Goal: Transaction & Acquisition: Purchase product/service

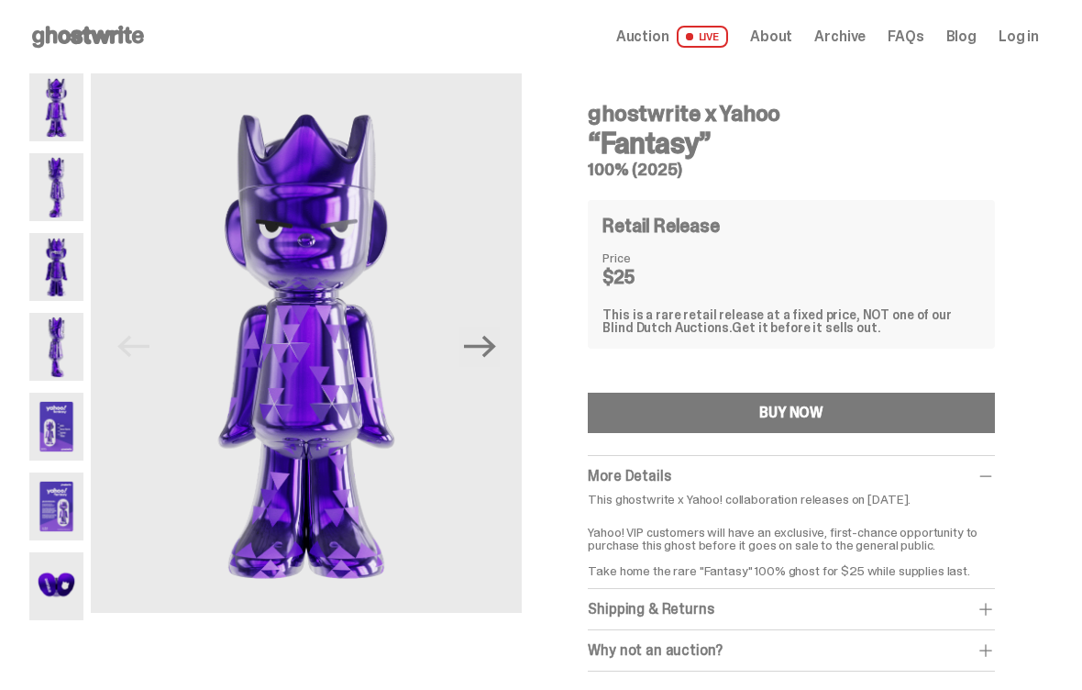
click at [66, 193] on img at bounding box center [56, 187] width 54 height 68
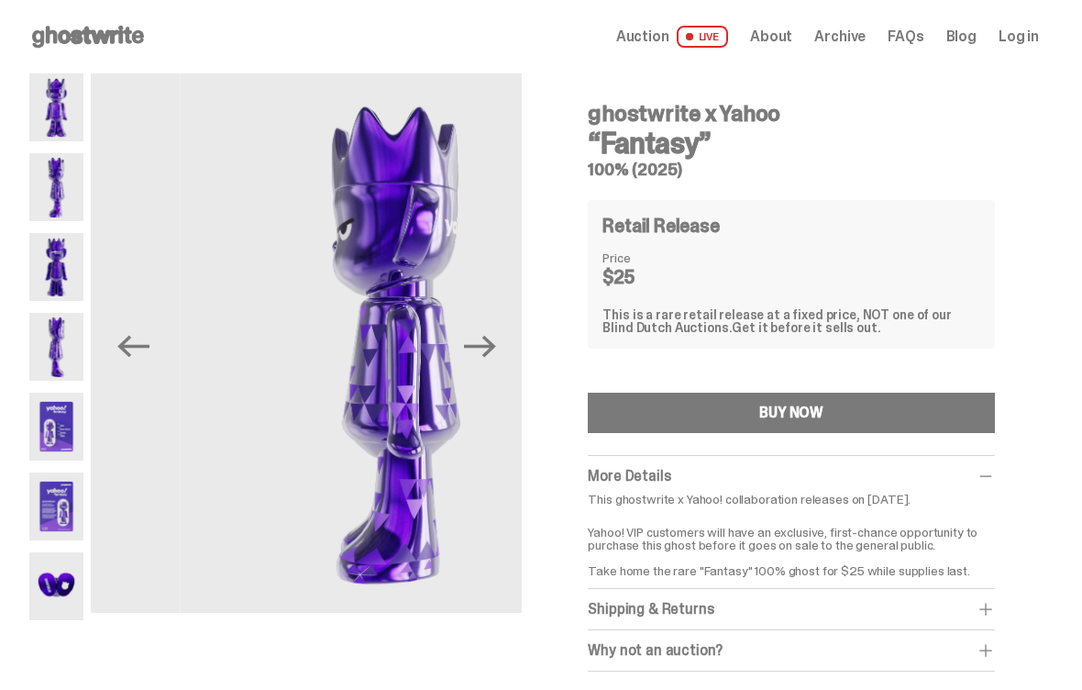
click at [53, 340] on img at bounding box center [56, 347] width 54 height 68
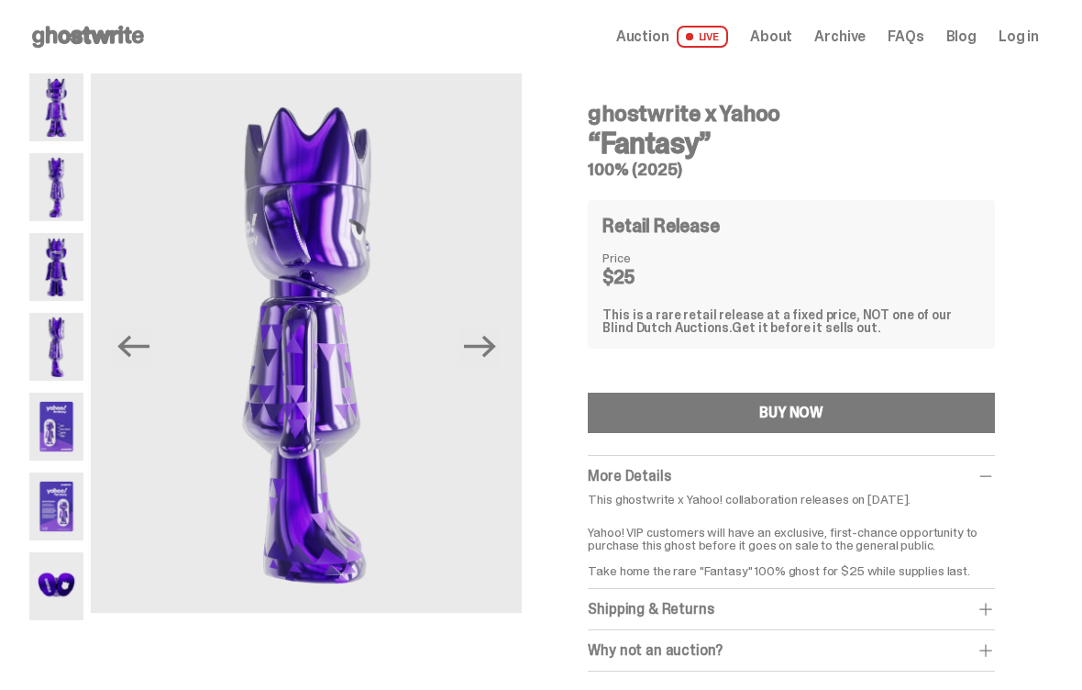
click at [72, 437] on img at bounding box center [56, 427] width 54 height 68
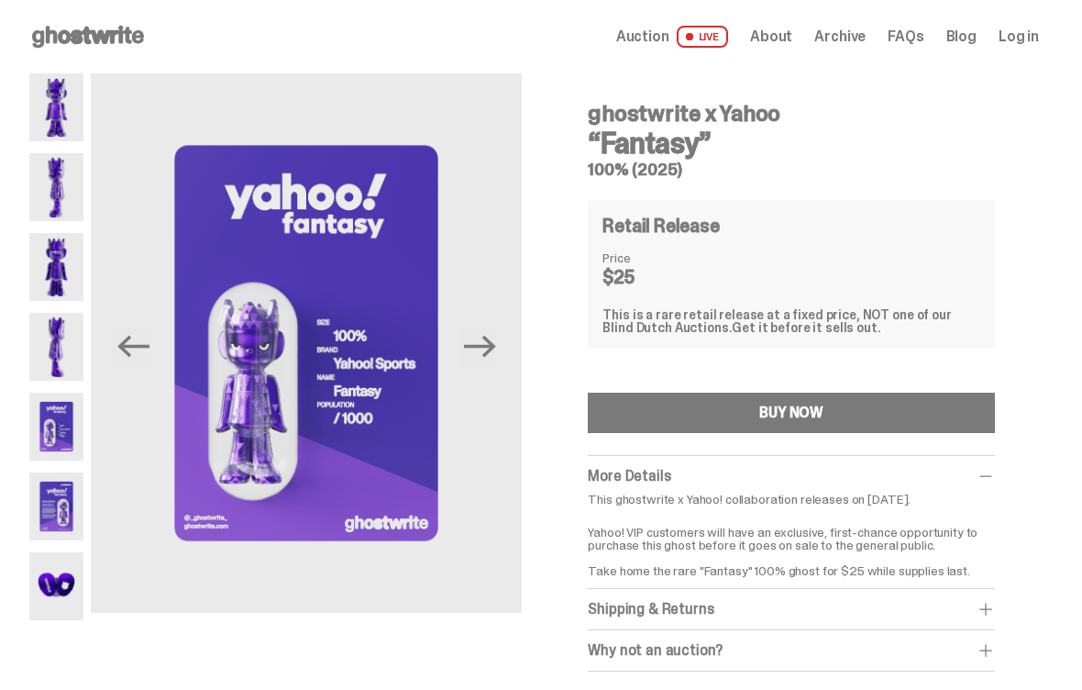
click at [71, 432] on img at bounding box center [56, 427] width 54 height 68
click at [68, 521] on img at bounding box center [56, 506] width 54 height 68
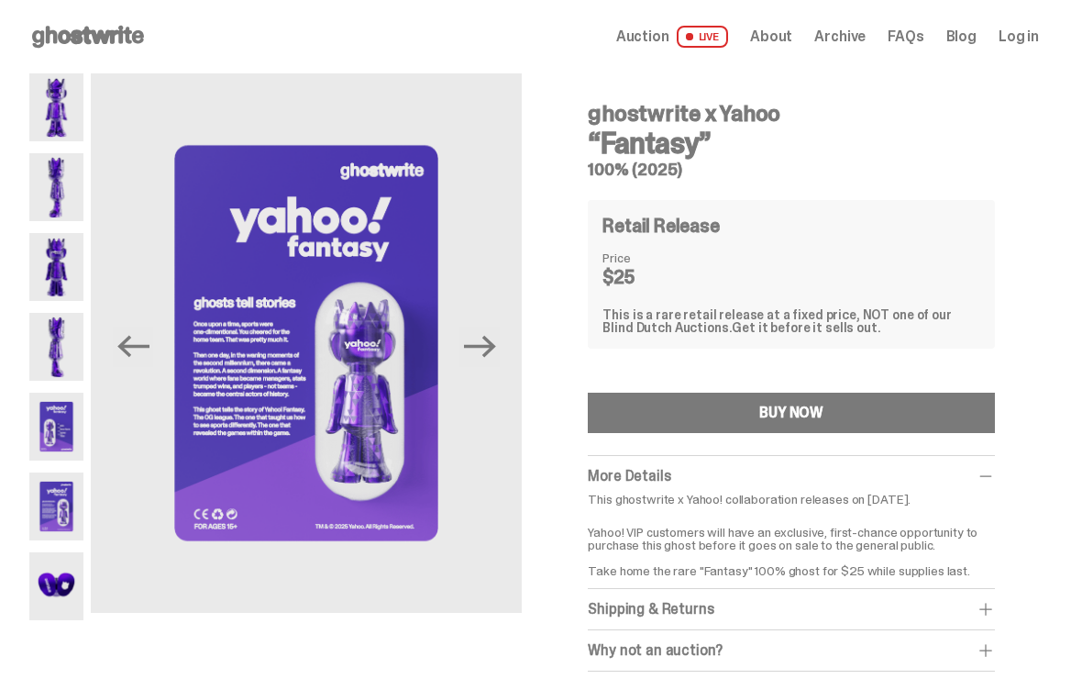
click at [65, 599] on img at bounding box center [56, 586] width 54 height 68
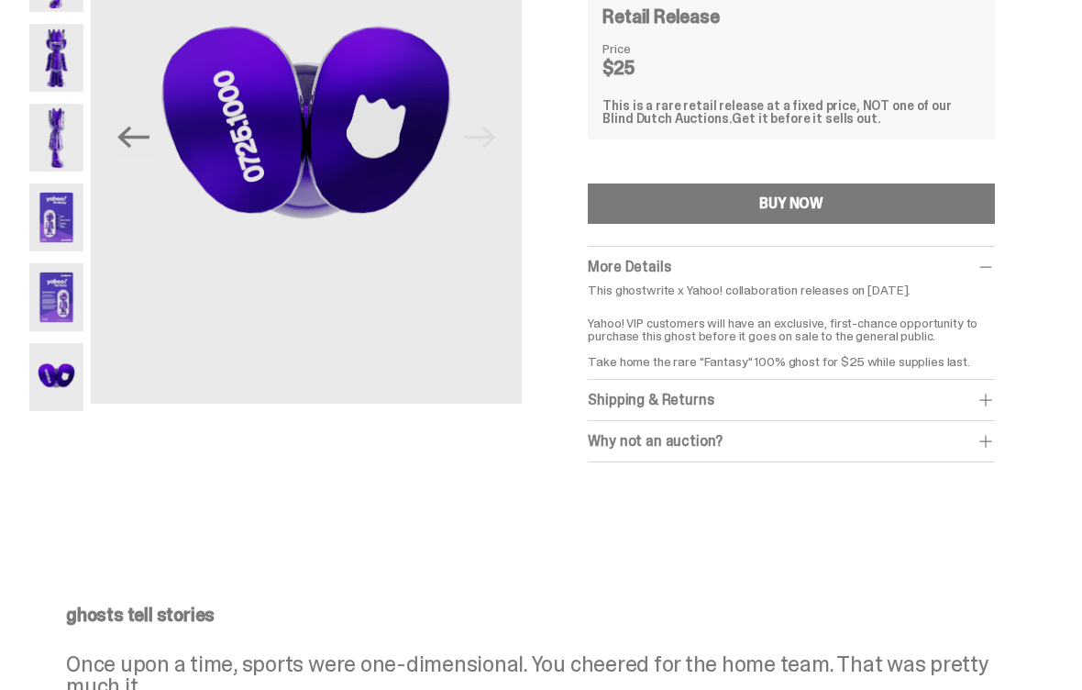
scroll to position [208, 0]
click at [800, 198] on div "BUY NOW" at bounding box center [791, 204] width 64 height 15
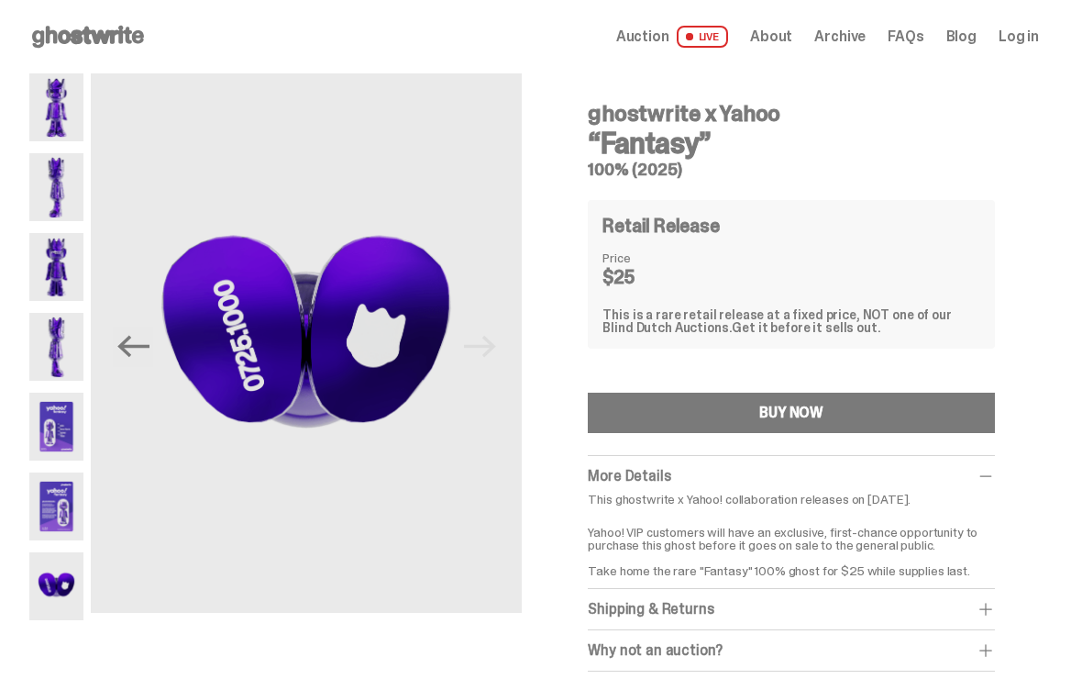
click at [658, 37] on span "Auction" at bounding box center [642, 36] width 53 height 15
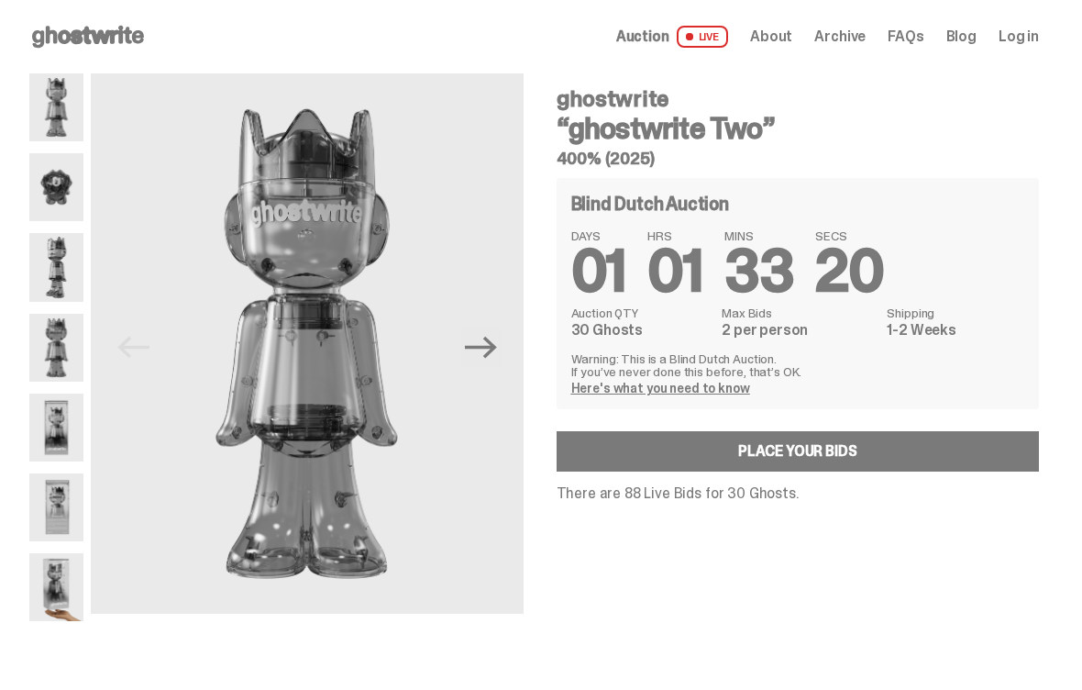
click at [792, 32] on span "About" at bounding box center [771, 36] width 42 height 15
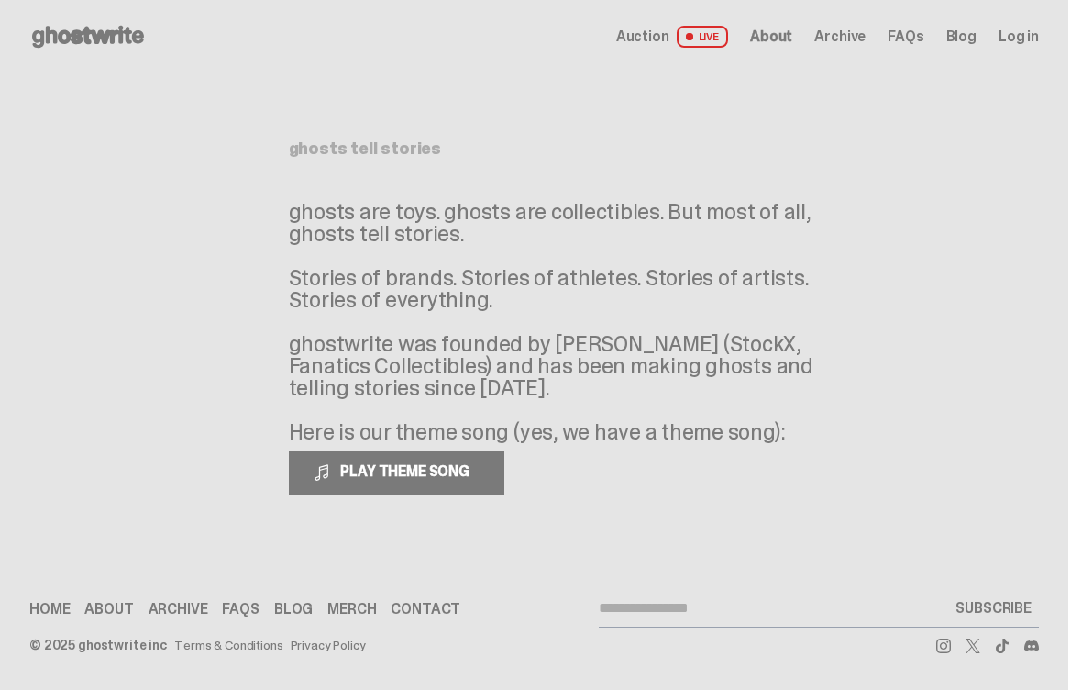
click at [182, 611] on link "Archive" at bounding box center [179, 609] width 60 height 15
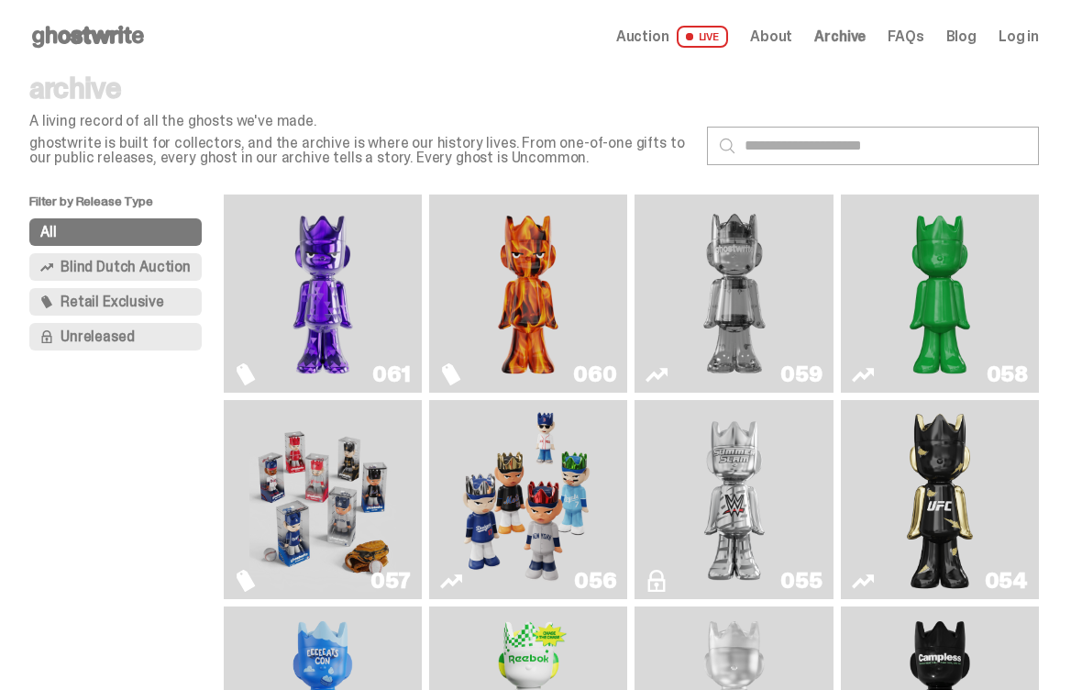
click at [315, 313] on img "Fantasy" at bounding box center [322, 293] width 147 height 183
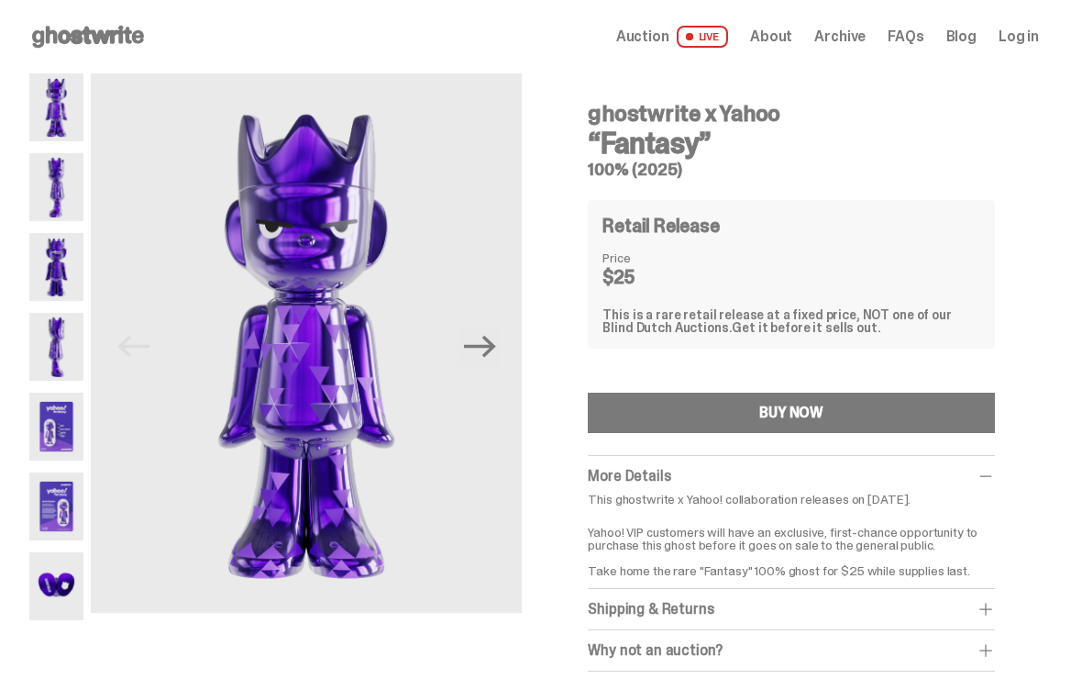
click at [72, 514] on img at bounding box center [56, 506] width 54 height 68
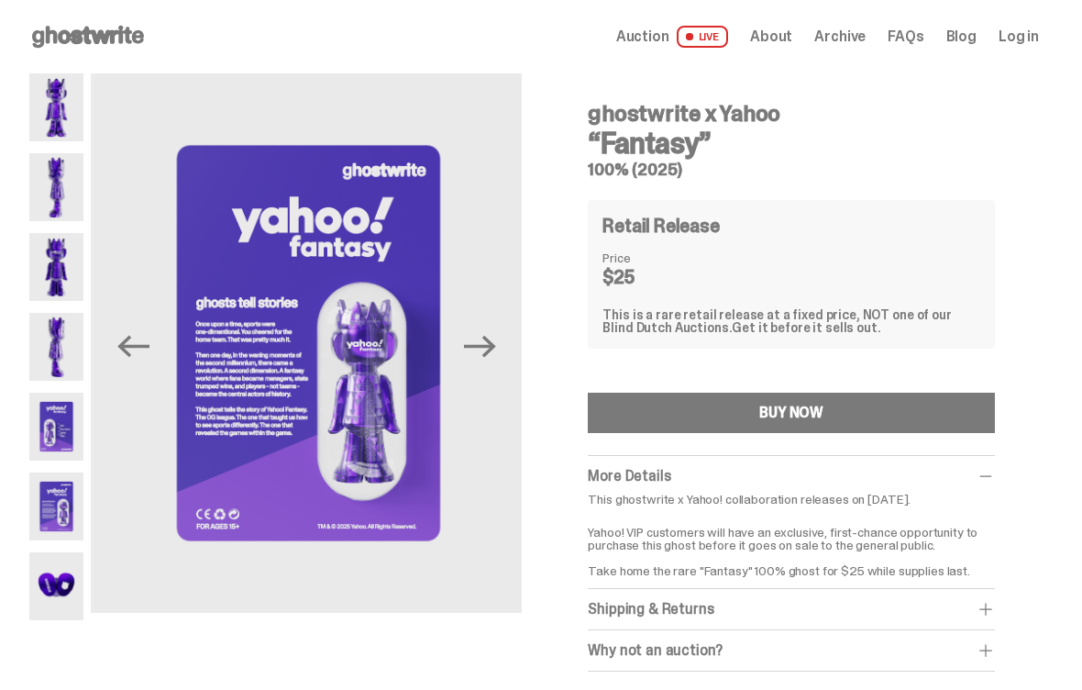
click at [346, 378] on img at bounding box center [309, 342] width 431 height 539
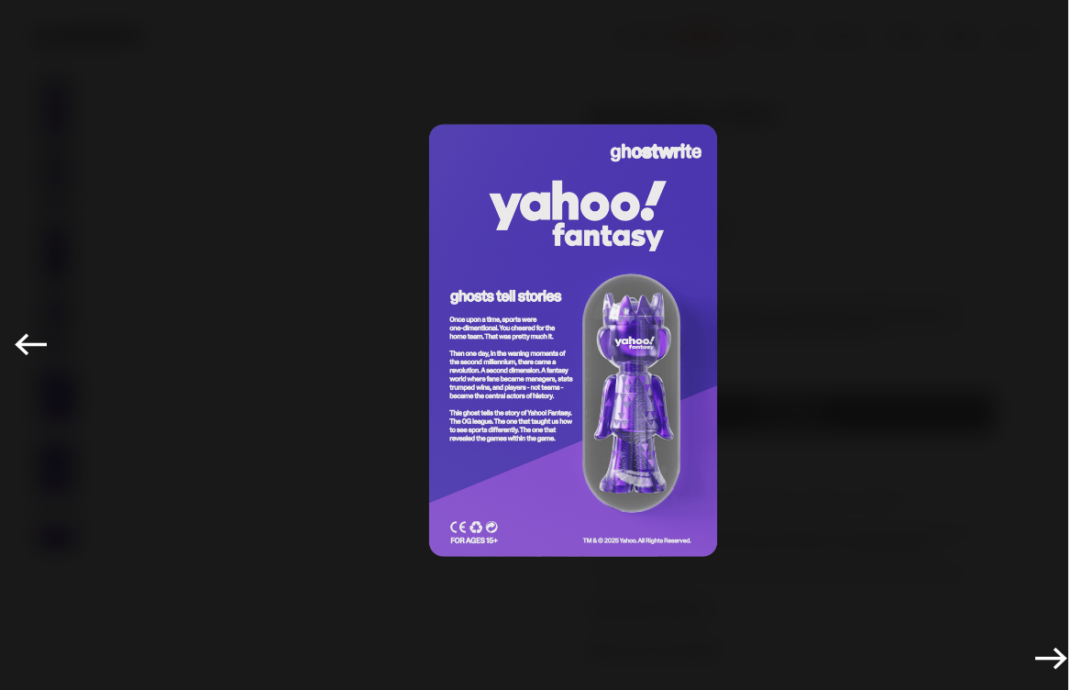
scroll to position [1, 0]
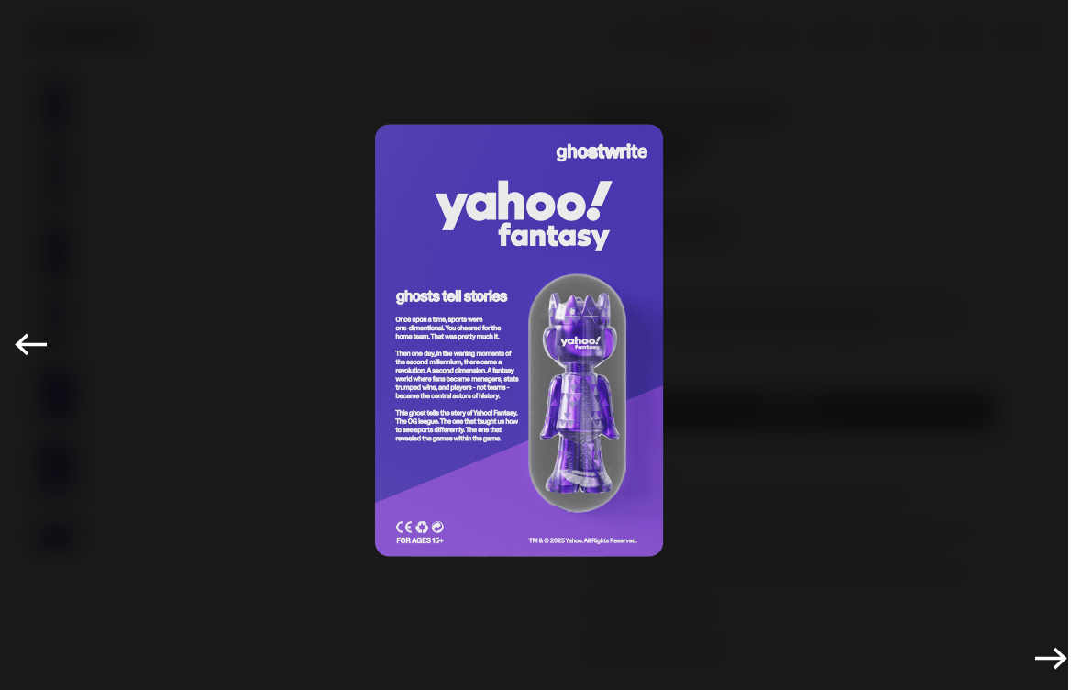
click at [526, 376] on img at bounding box center [519, 340] width 990 height 589
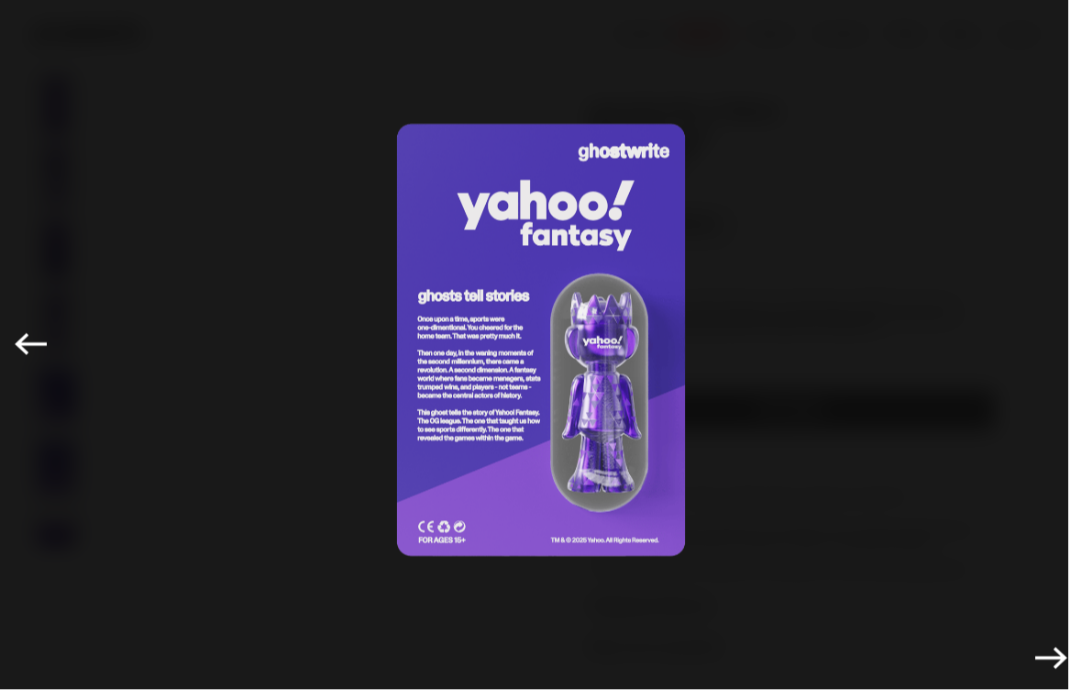
scroll to position [3, 0]
